Goal: Entertainment & Leisure: Consume media (video, audio)

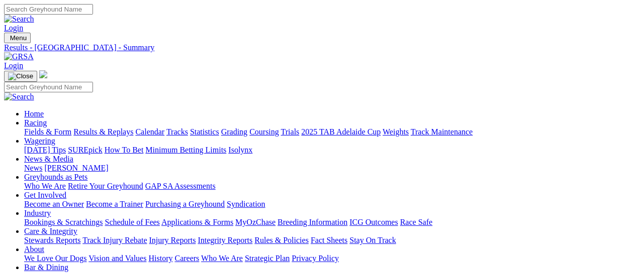
click at [116, 128] on link "Results & Replays" at bounding box center [103, 132] width 60 height 9
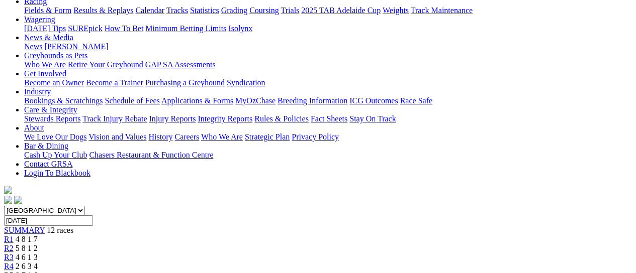
scroll to position [27, 0]
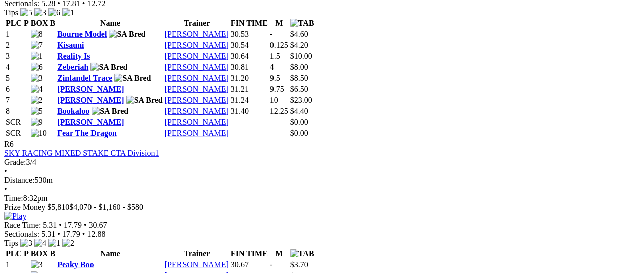
scroll to position [1434, 0]
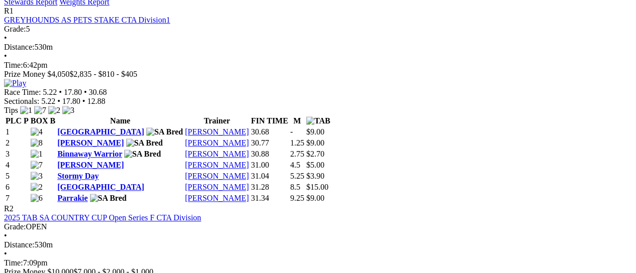
scroll to position [496, 0]
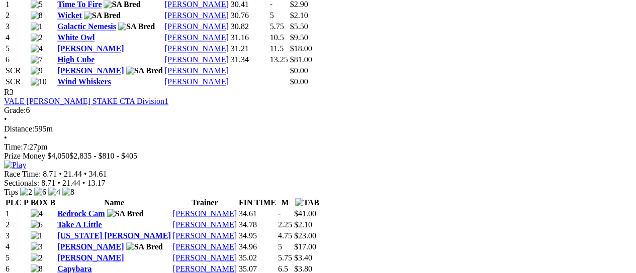
scroll to position [831, 0]
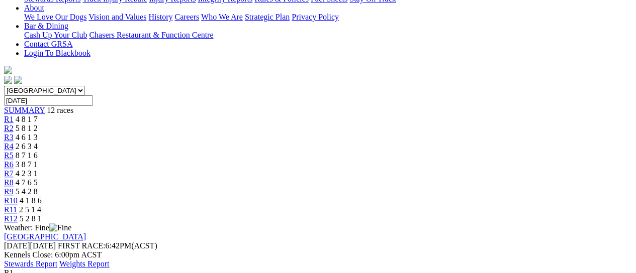
scroll to position [228, 0]
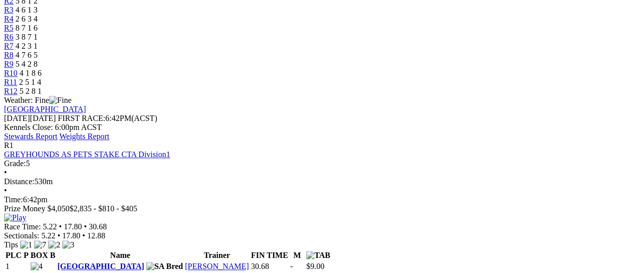
scroll to position [362, 0]
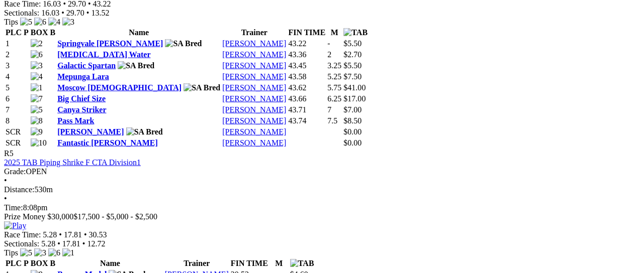
scroll to position [1206, 0]
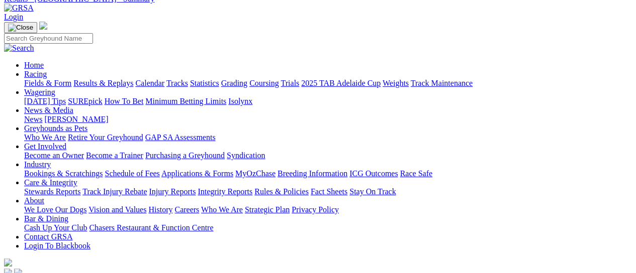
scroll to position [0, 0]
